Goal: Transaction & Acquisition: Book appointment/travel/reservation

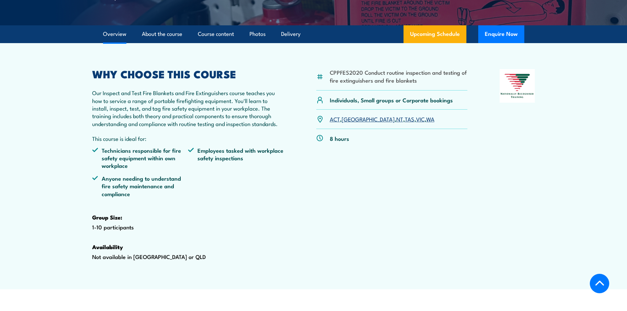
scroll to position [197, 0]
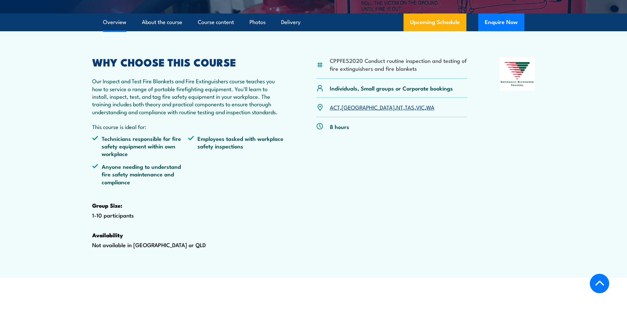
click at [426, 111] on link "WA" at bounding box center [430, 107] width 8 height 8
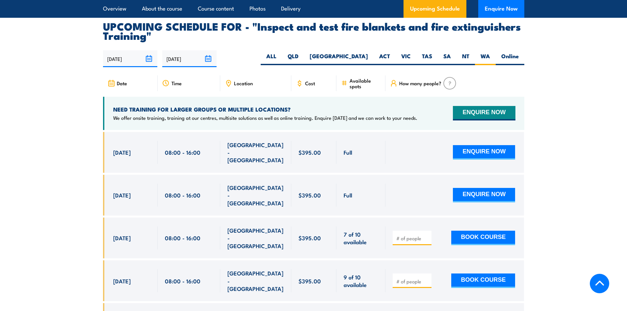
scroll to position [1222, 0]
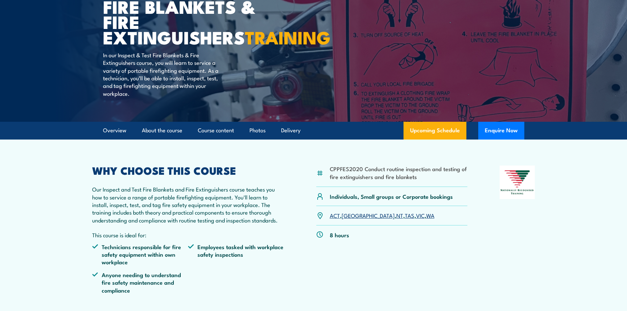
scroll to position [99, 0]
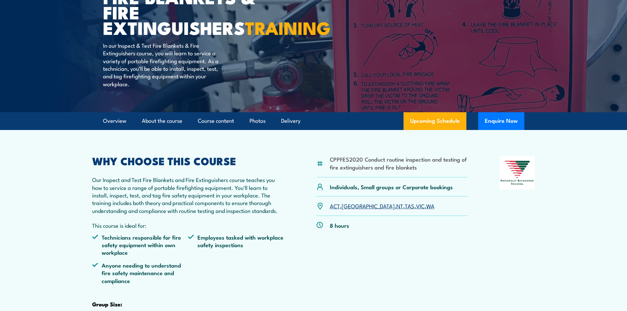
click at [426, 210] on link "WA" at bounding box center [430, 206] width 8 height 8
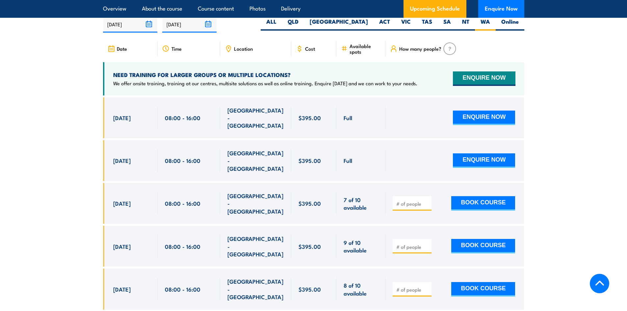
scroll to position [1255, 0]
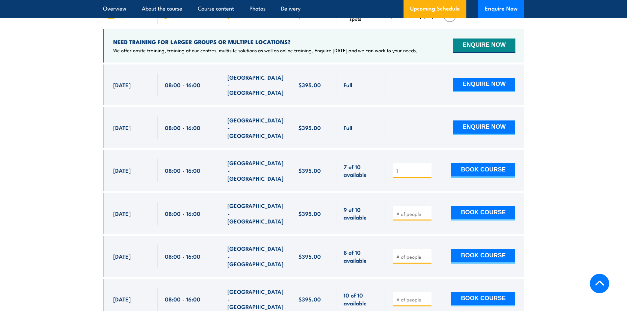
type input "1"
click at [427, 167] on input "1" at bounding box center [412, 170] width 33 height 7
click at [476, 163] on button "BOOK COURSE" at bounding box center [483, 170] width 64 height 14
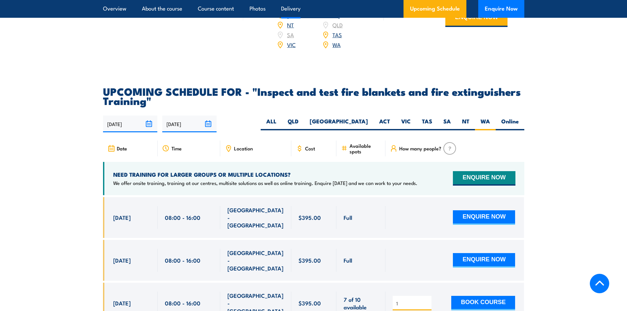
scroll to position [1123, 0]
